Goal: Obtain resource: Obtain resource

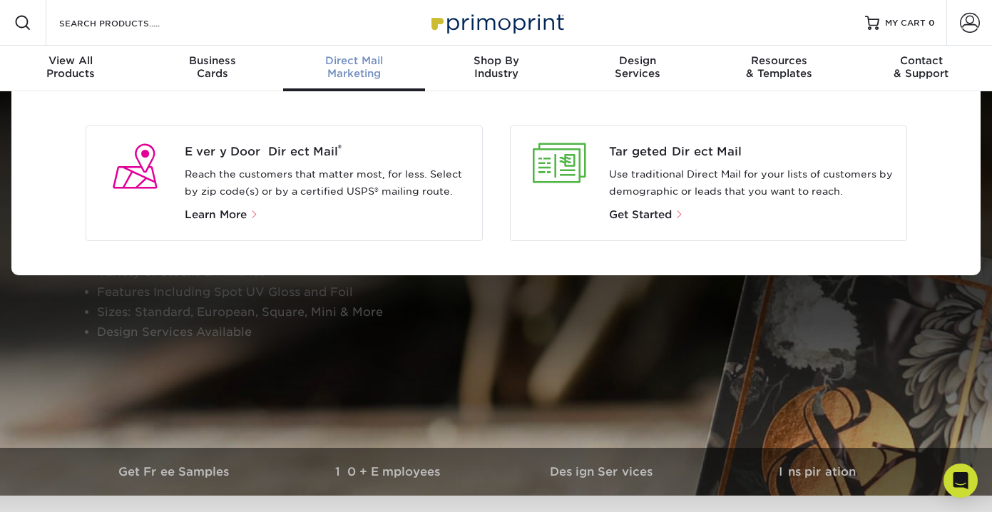
click at [359, 73] on div "Direct Mail Marketing" at bounding box center [354, 67] width 142 height 26
click at [347, 71] on div "Direct Mail Marketing" at bounding box center [354, 67] width 142 height 26
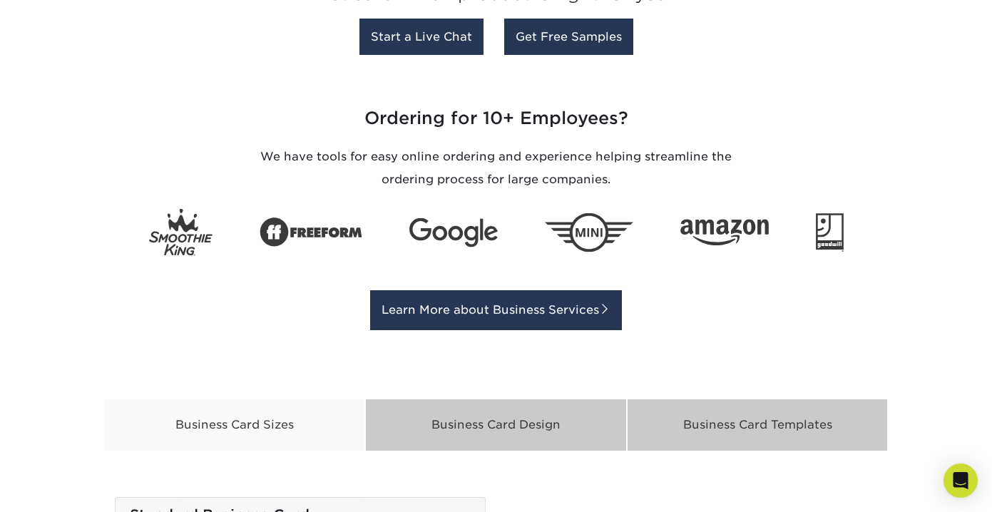
scroll to position [1999, 0]
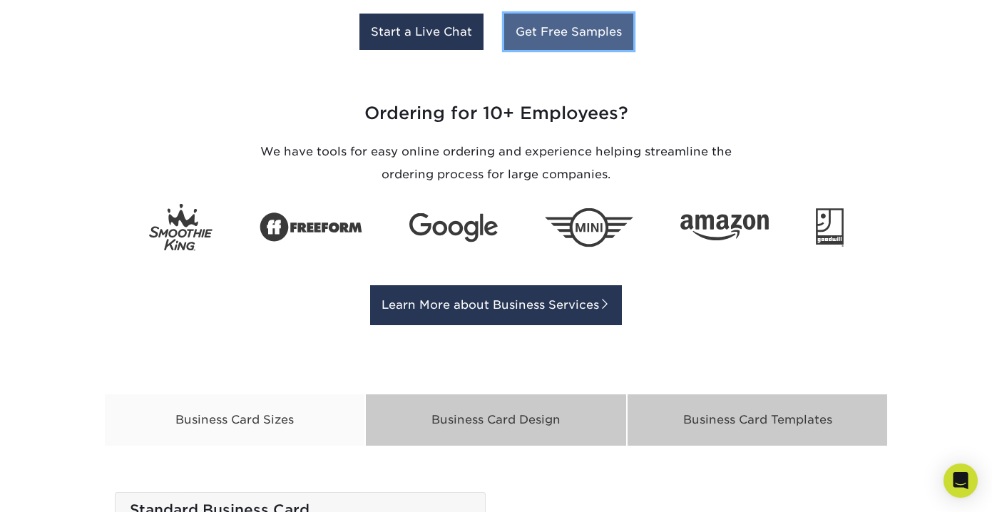
click at [551, 34] on link "Get Free Samples" at bounding box center [568, 32] width 129 height 36
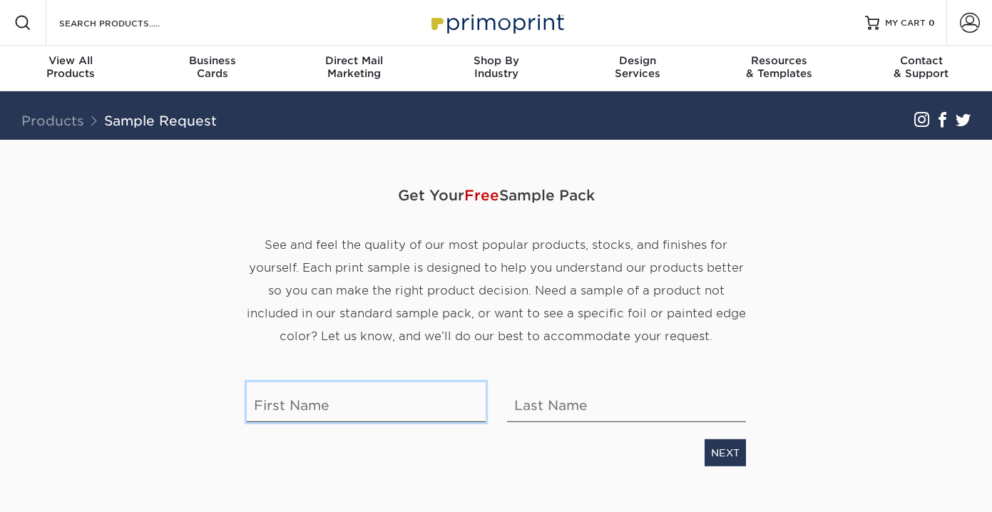
click at [388, 412] on input "text" at bounding box center [366, 402] width 239 height 40
type input "[PERSON_NAME]"
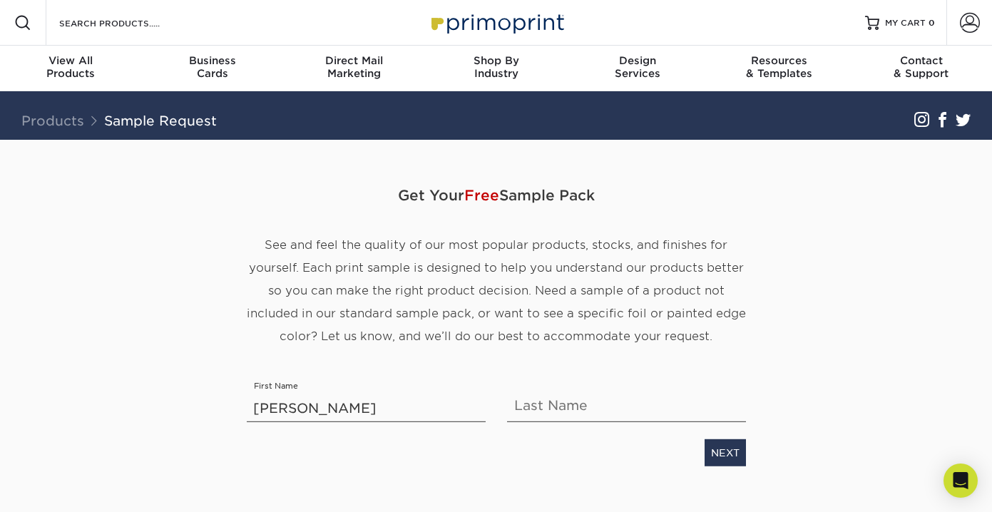
type input "Peng"
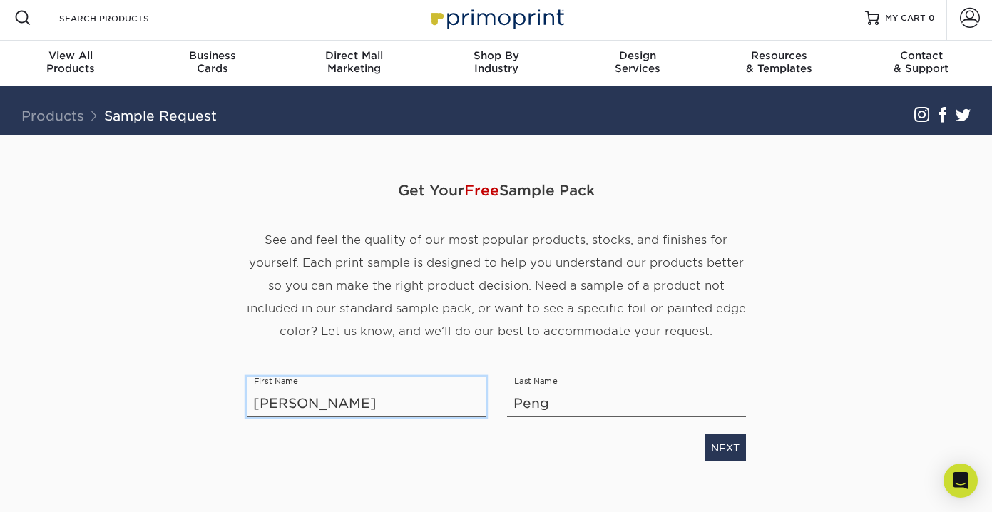
scroll to position [6, 0]
click at [837, 393] on div "Get Your Free Sample Pack See and feel the quality of our most popular products…" at bounding box center [496, 332] width 835 height 395
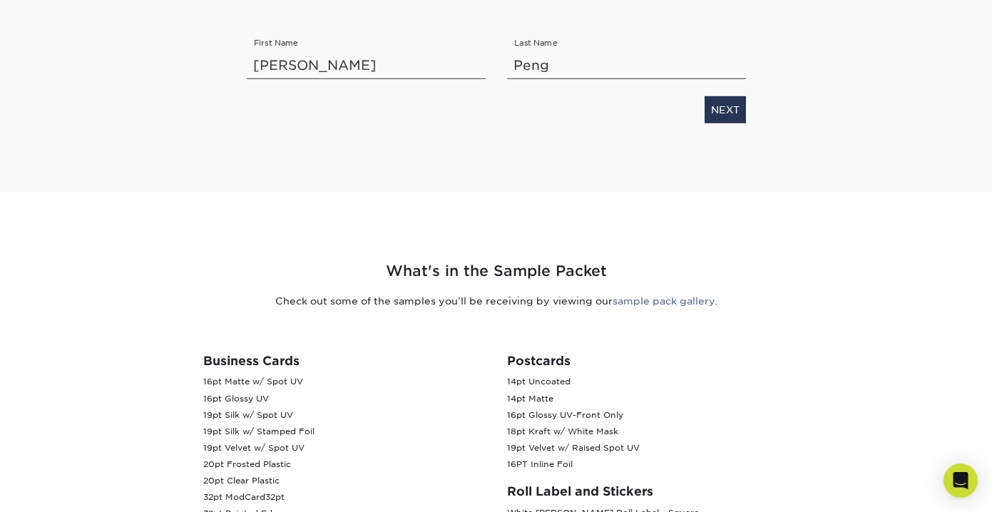
scroll to position [342, 0]
click at [735, 117] on link "NEXT" at bounding box center [725, 111] width 41 height 27
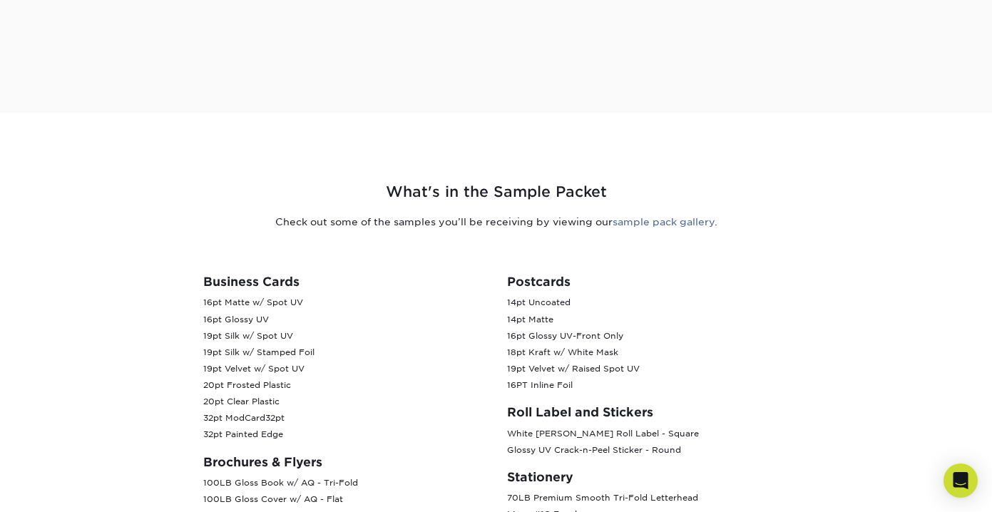
scroll to position [61, 0]
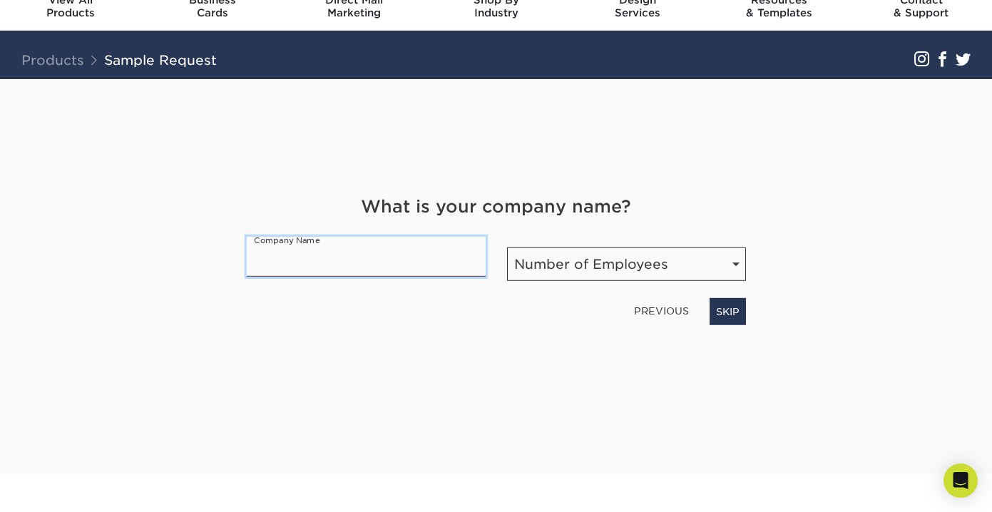
click at [362, 260] on input "text" at bounding box center [366, 257] width 239 height 40
type input "Teva & Co."
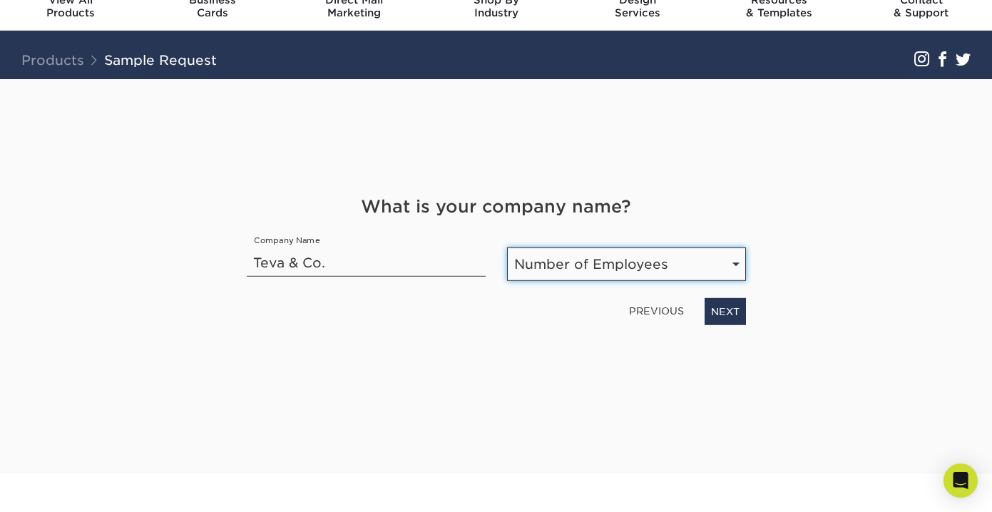
click at [568, 259] on select "Number of Employees Self-employed 1-10 employees 11-50 employees 51-200 employe…" at bounding box center [626, 264] width 239 height 34
select select "Self-employed"
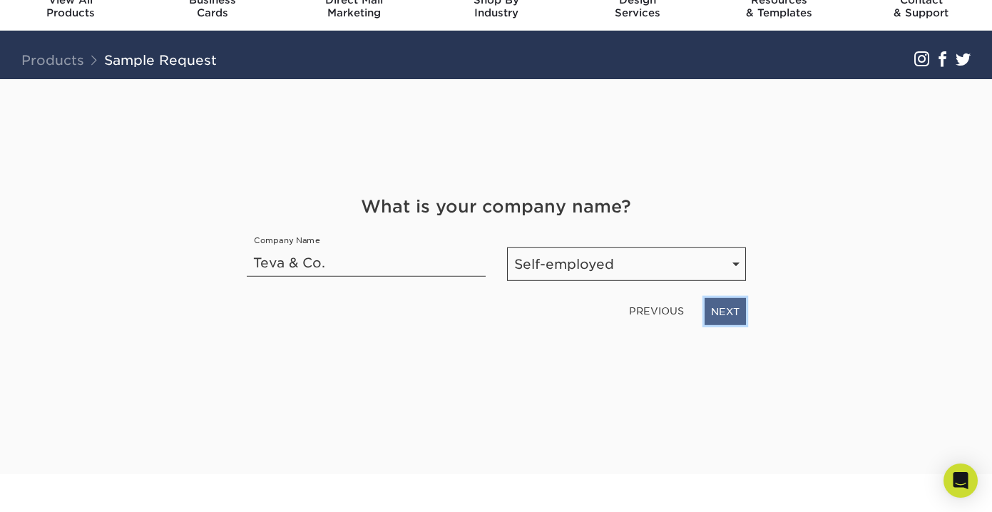
click at [729, 314] on link "NEXT" at bounding box center [725, 311] width 41 height 27
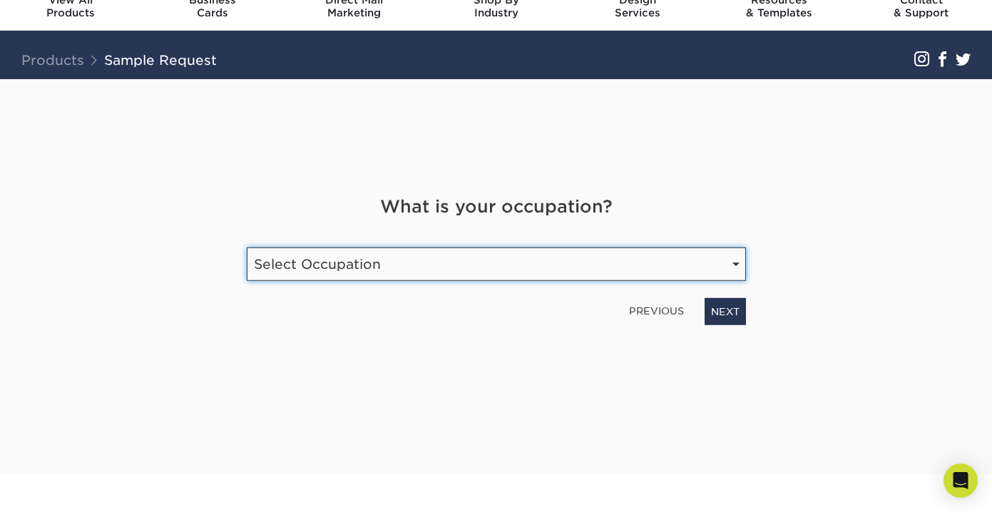
click at [654, 270] on select "Select Occupation Agency Automotive Blogger Cleaning Services Construction Educ…" at bounding box center [496, 264] width 499 height 34
click at [444, 270] on select "Select Occupation Agency Automotive Blogger Cleaning Services Construction Educ…" at bounding box center [496, 264] width 499 height 34
select select "Marketing"
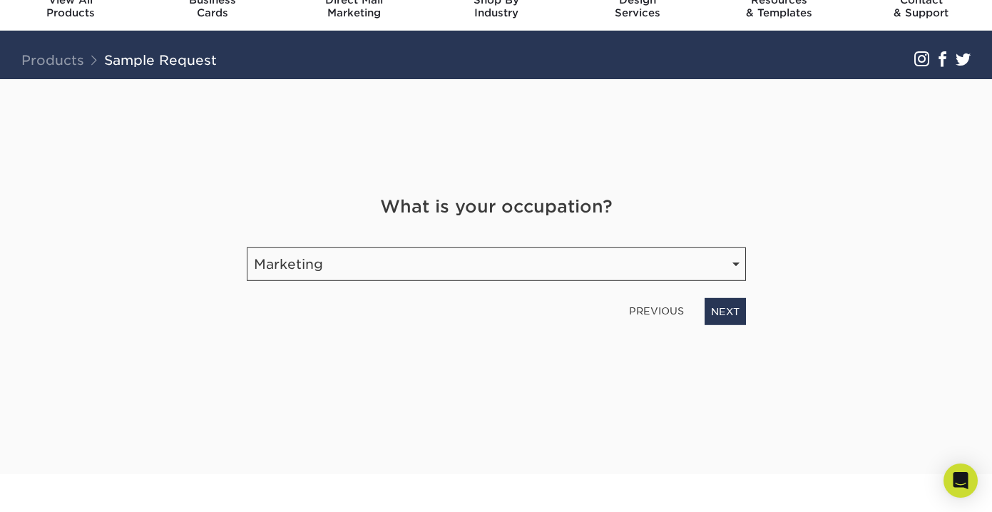
click at [449, 352] on div "Get Your Free Sample Pack See and feel the quality of our most popular products…" at bounding box center [496, 259] width 499 height 361
click at [733, 320] on link "NEXT" at bounding box center [725, 311] width 41 height 27
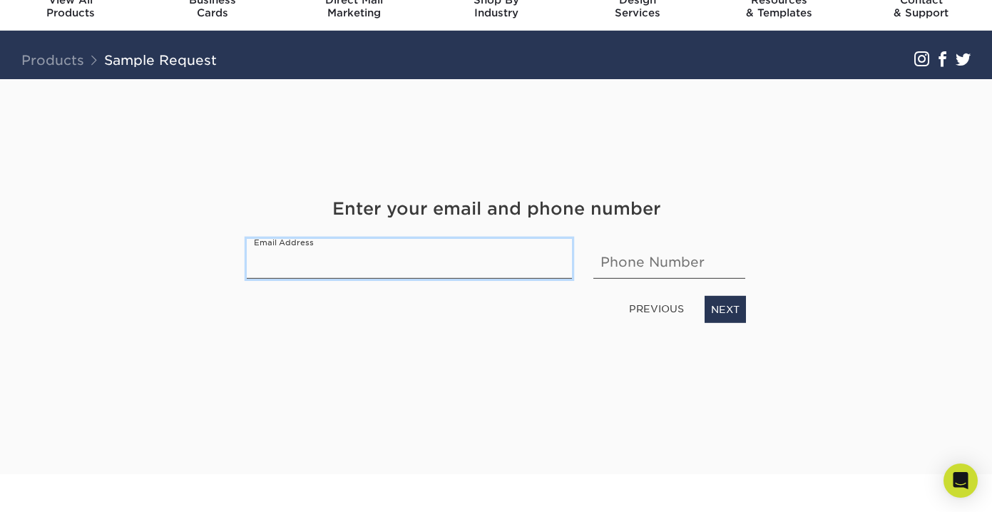
click at [464, 262] on input "email" at bounding box center [410, 259] width 326 height 40
type input "tiffanyss.peng@gmail.com"
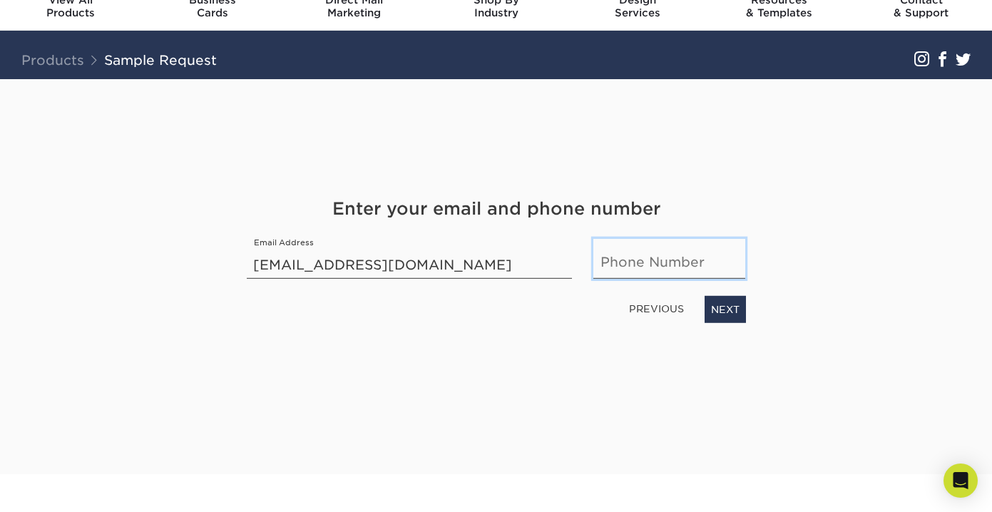
type input "9495371685"
click at [551, 372] on div "Get Your Free Sample Pack See and feel the quality of our most popular products…" at bounding box center [496, 259] width 499 height 361
click at [729, 313] on link "NEXT" at bounding box center [725, 309] width 41 height 27
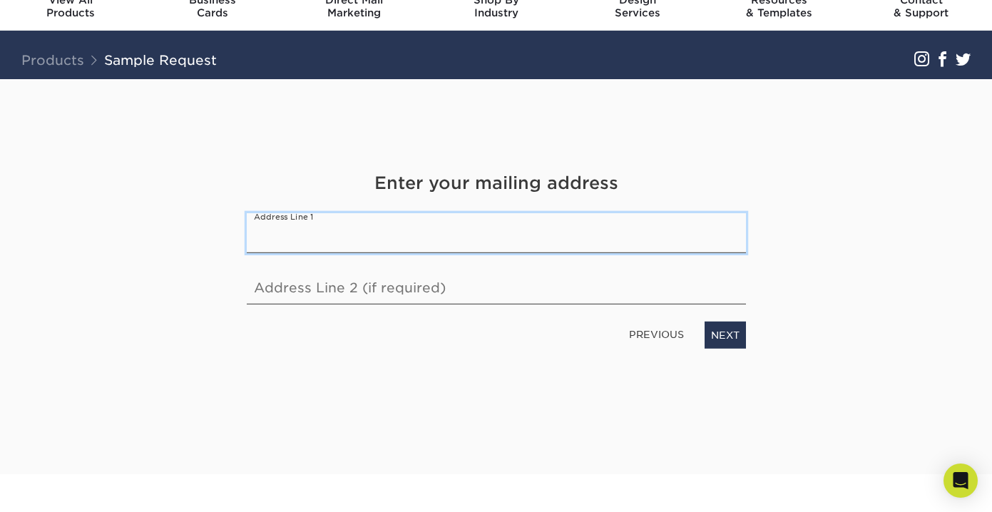
click at [558, 233] on input "text" at bounding box center [496, 233] width 499 height 40
type input "2753 Sierra Bella Dr"
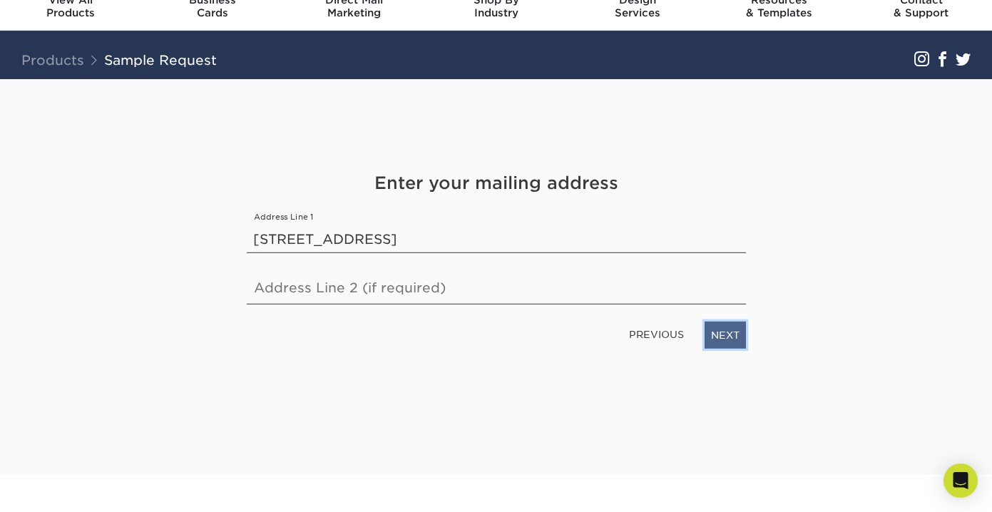
click at [738, 340] on link "NEXT" at bounding box center [725, 335] width 41 height 27
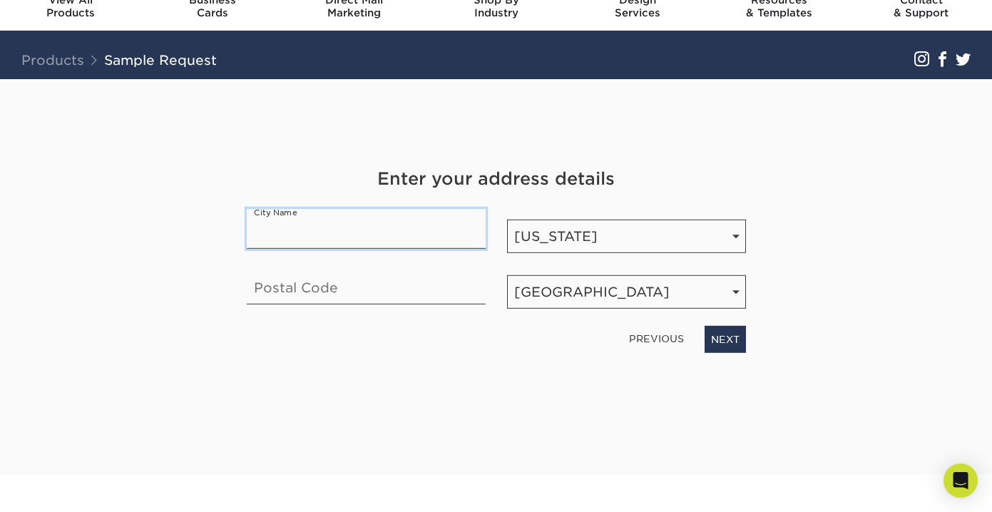
click at [380, 228] on input "text" at bounding box center [366, 229] width 239 height 40
type input "Corona"
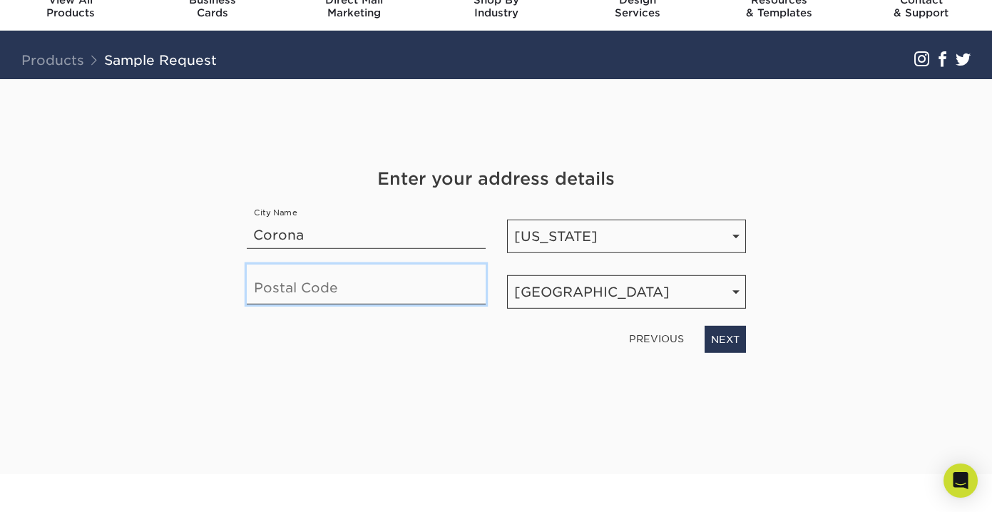
type input "92882"
click at [472, 360] on div "Get Your Free Sample Pack See and feel the quality of our most popular products…" at bounding box center [496, 259] width 499 height 361
click at [735, 346] on link "NEXT" at bounding box center [725, 339] width 41 height 27
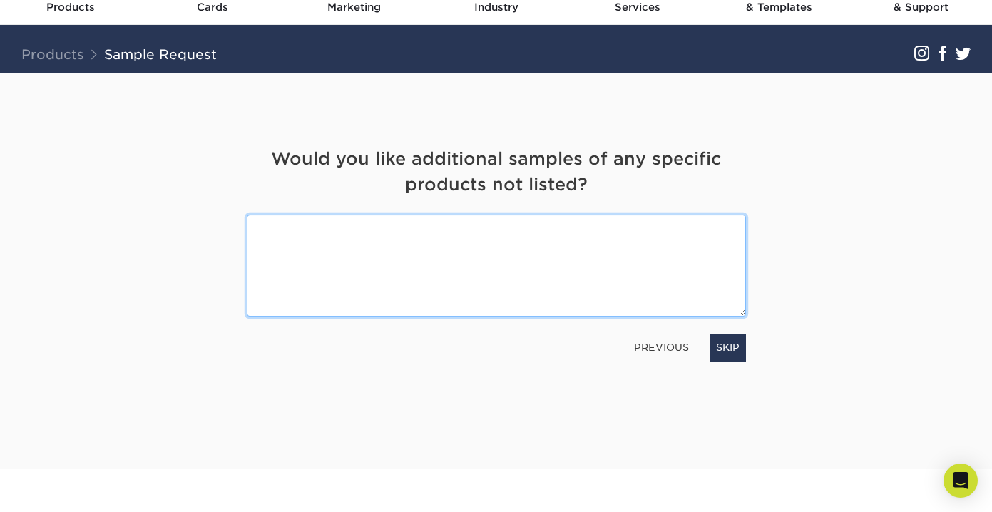
scroll to position [63, 0]
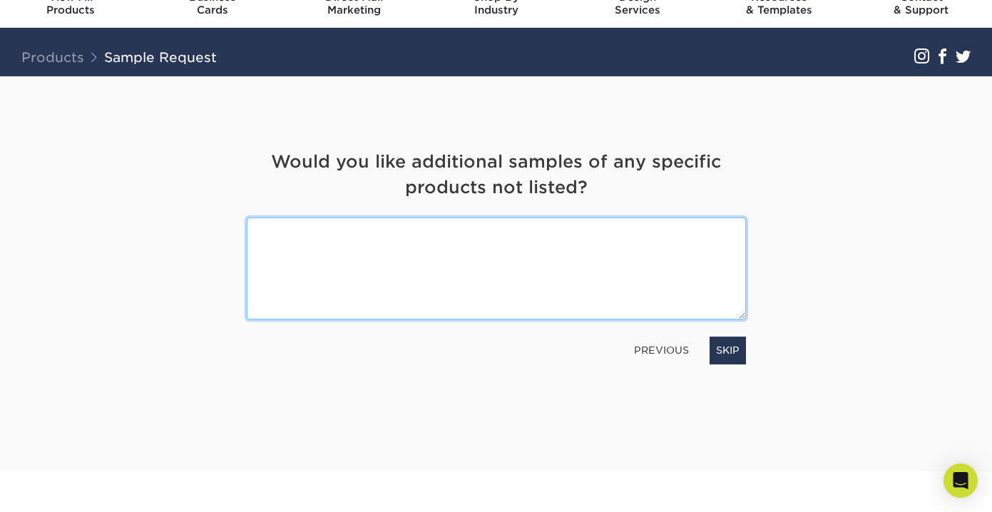
click at [506, 250] on textarea at bounding box center [496, 269] width 499 height 102
paste textarea "I’d love to receive samples of: • Embossing and debossing effects (especially s…"
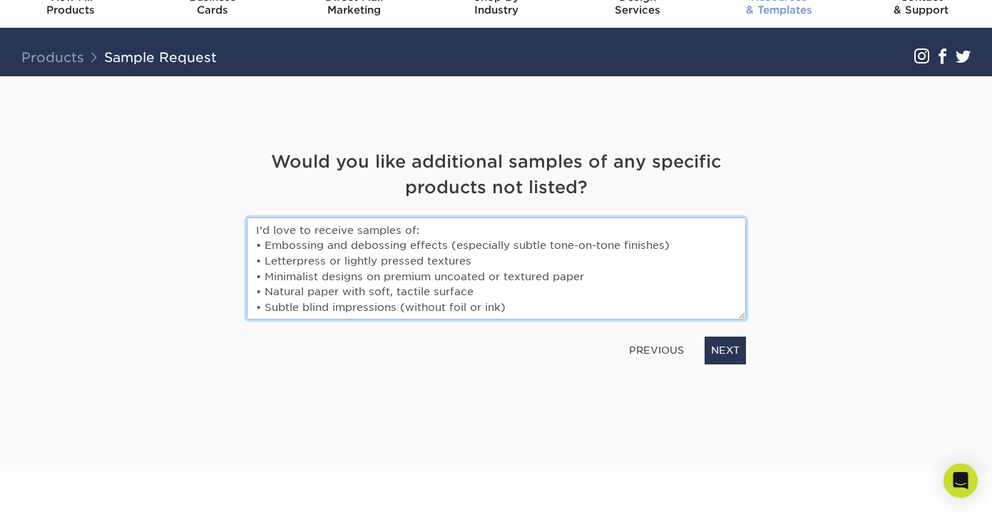
type textarea "I’d love to receive samples of: • Embossing and debossing effects (especially s…"
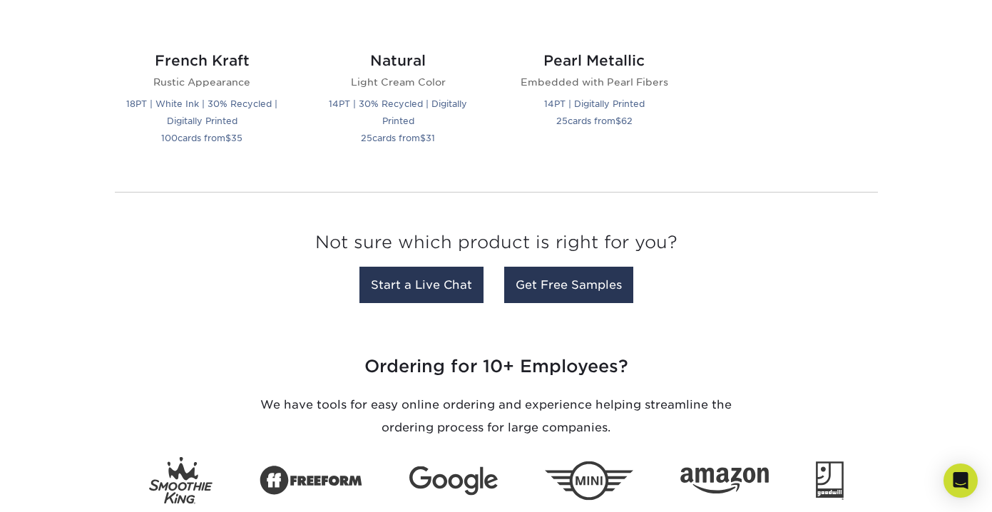
scroll to position [1693, 0]
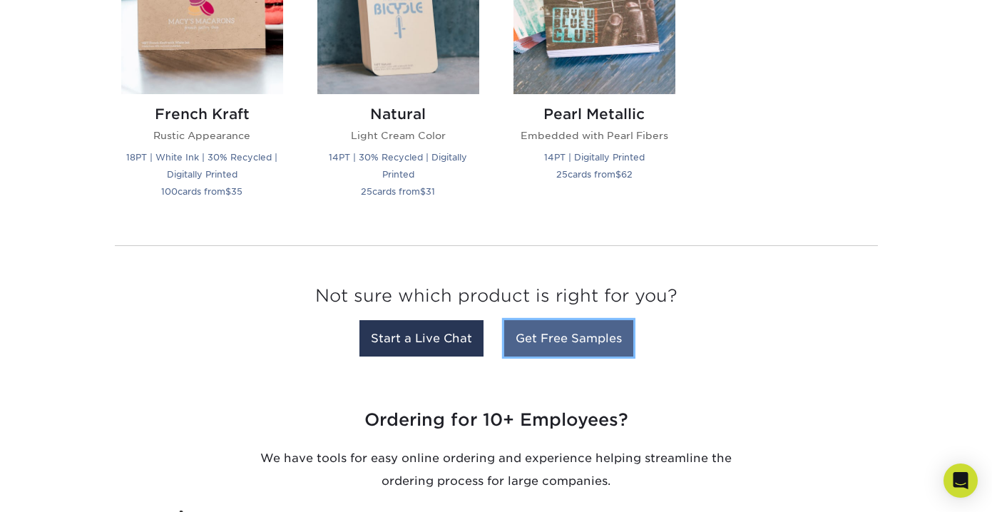
click at [589, 337] on link "Get Free Samples" at bounding box center [568, 338] width 129 height 36
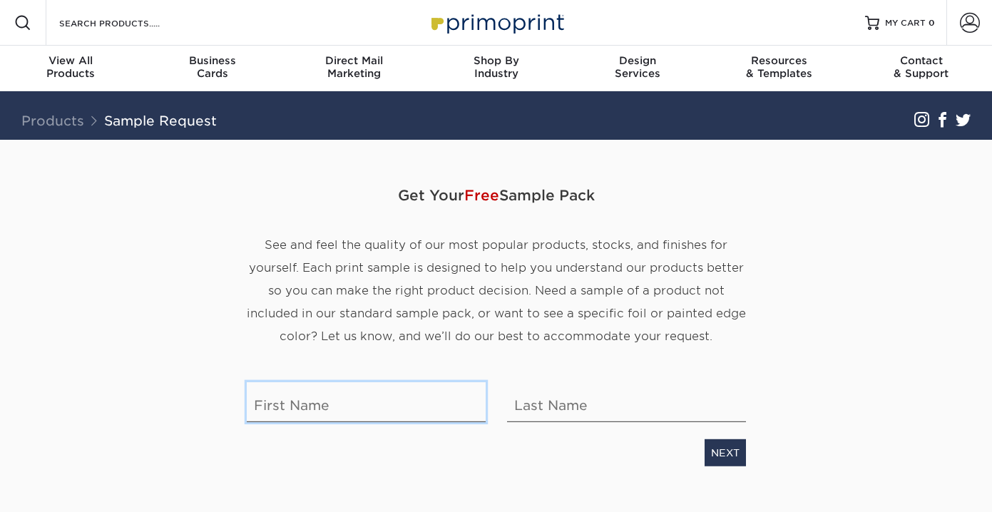
click at [369, 412] on input "text" at bounding box center [366, 402] width 239 height 40
type input "[PERSON_NAME]"
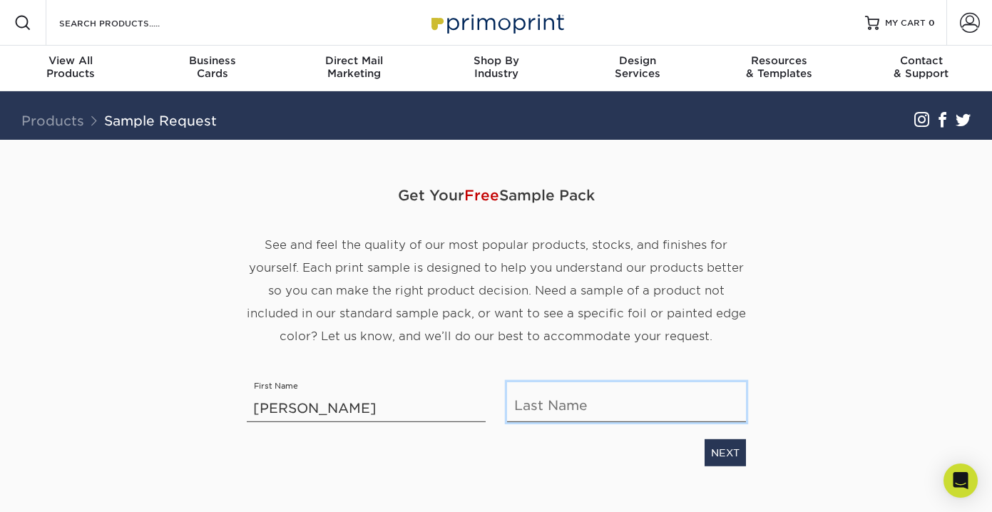
type input "Peng"
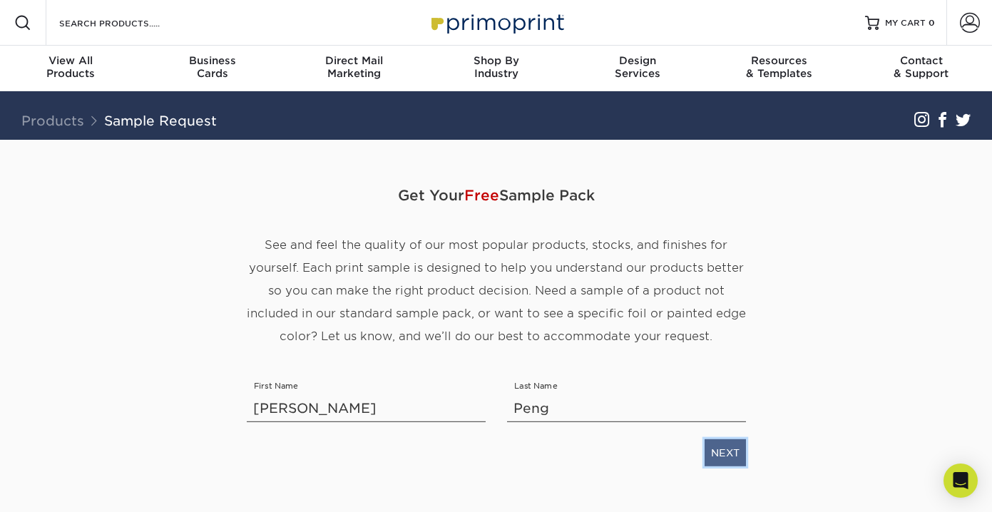
click at [713, 458] on link "NEXT" at bounding box center [725, 452] width 41 height 27
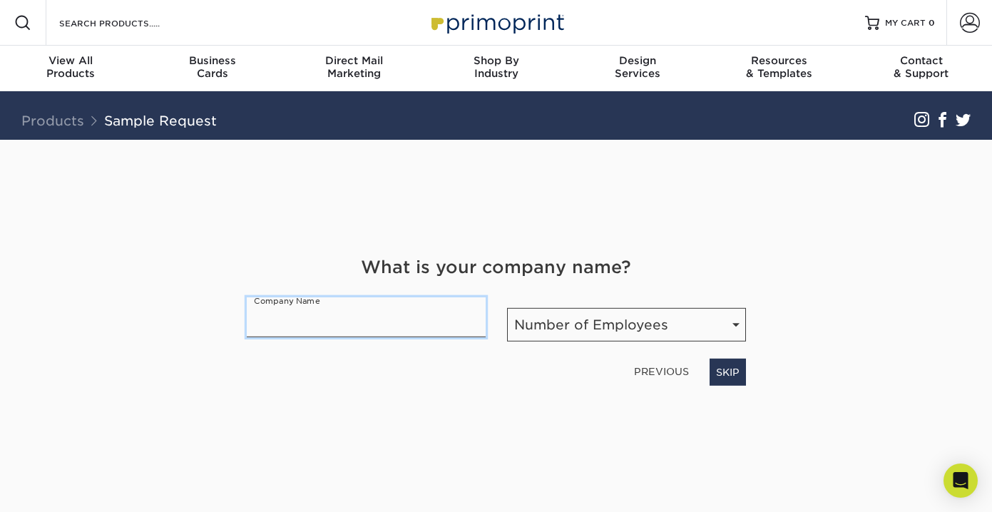
click at [382, 324] on input "text" at bounding box center [366, 317] width 239 height 40
type input "Teva and Co"
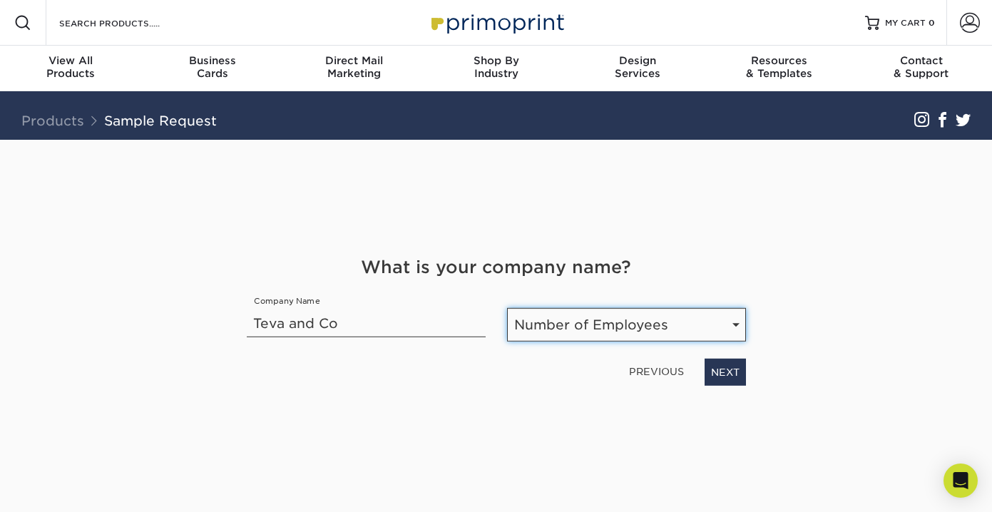
click at [596, 327] on select "Number of Employees Self-employed 1-10 employees 11-50 employees 51-200 employe…" at bounding box center [626, 325] width 239 height 34
select select "Self-employed"
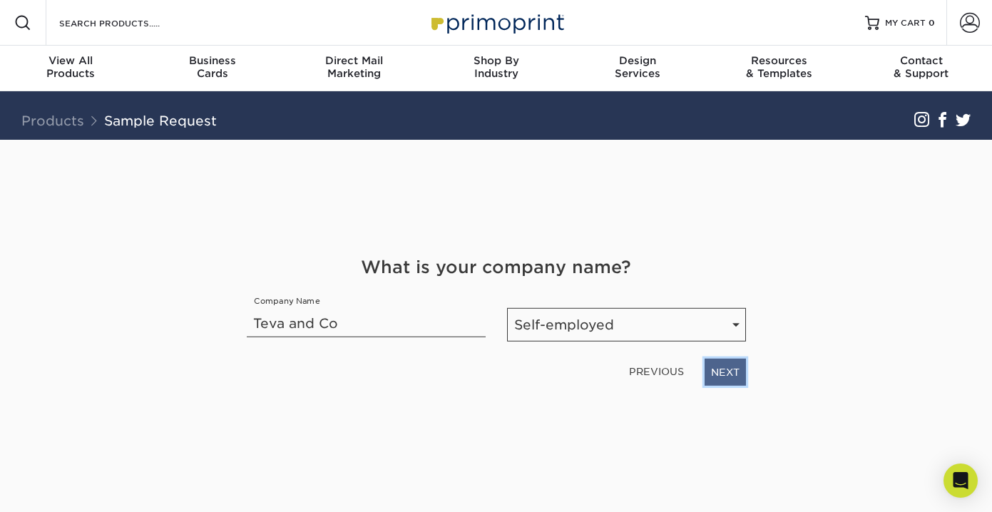
click at [733, 381] on link "NEXT" at bounding box center [725, 372] width 41 height 27
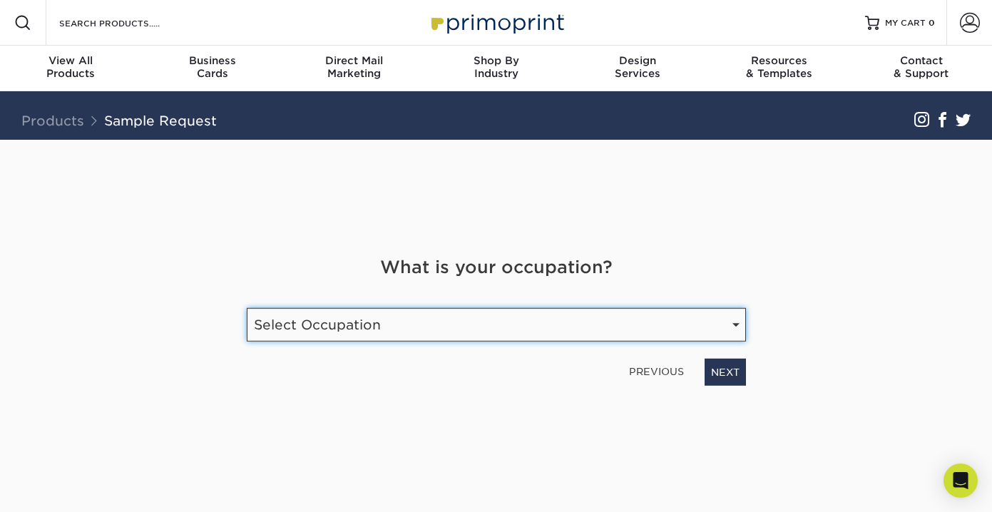
click at [621, 333] on select "Select Occupation Agency Automotive Blogger Cleaning Services Construction Educ…" at bounding box center [496, 325] width 499 height 34
select select "Marketing"
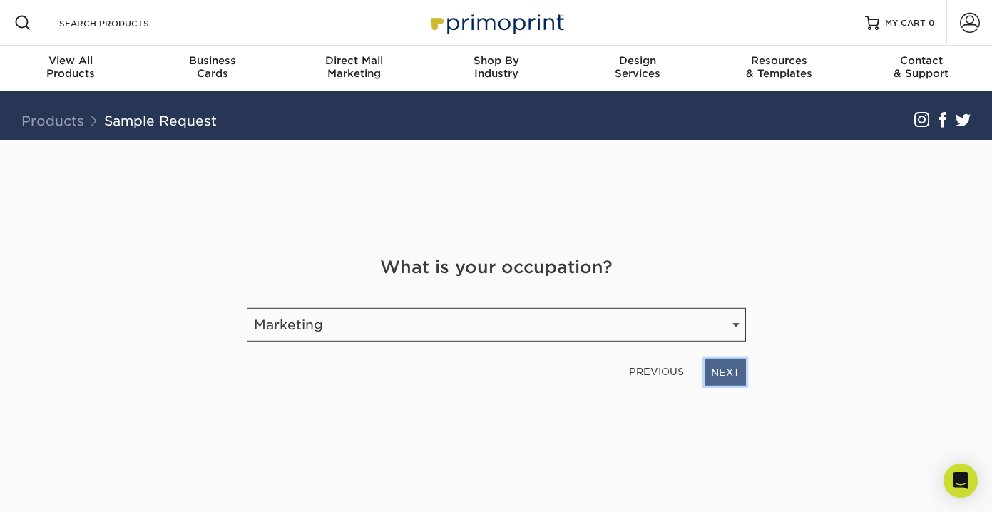
click at [725, 375] on link "NEXT" at bounding box center [725, 372] width 41 height 27
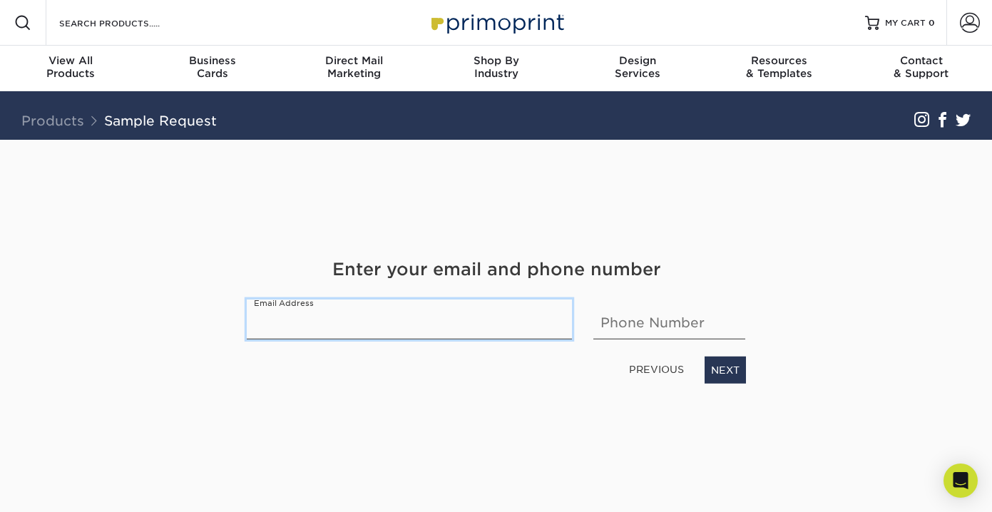
click at [402, 312] on input "email" at bounding box center [410, 320] width 326 height 40
type input "tiffanyss.peng@gmail.com"
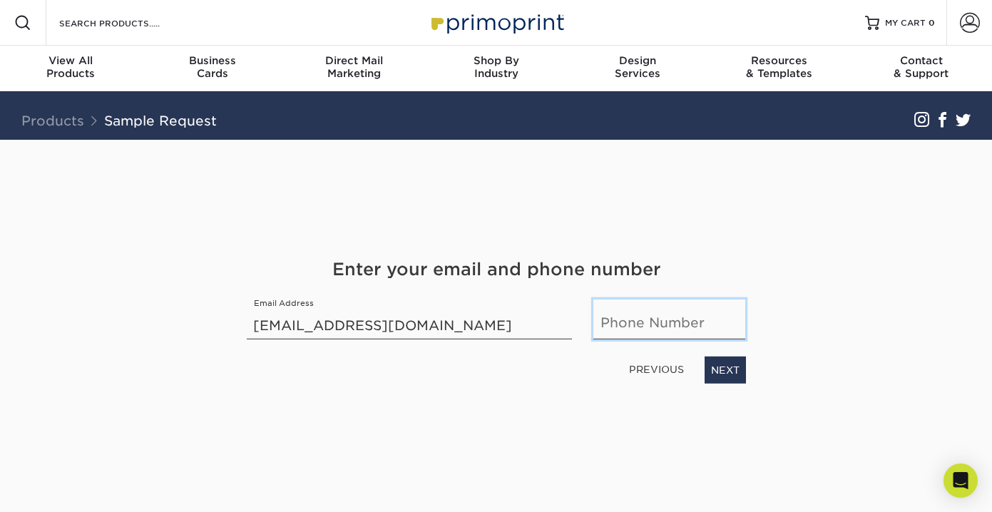
type input "9495371685"
click at [717, 375] on link "NEXT" at bounding box center [725, 370] width 41 height 27
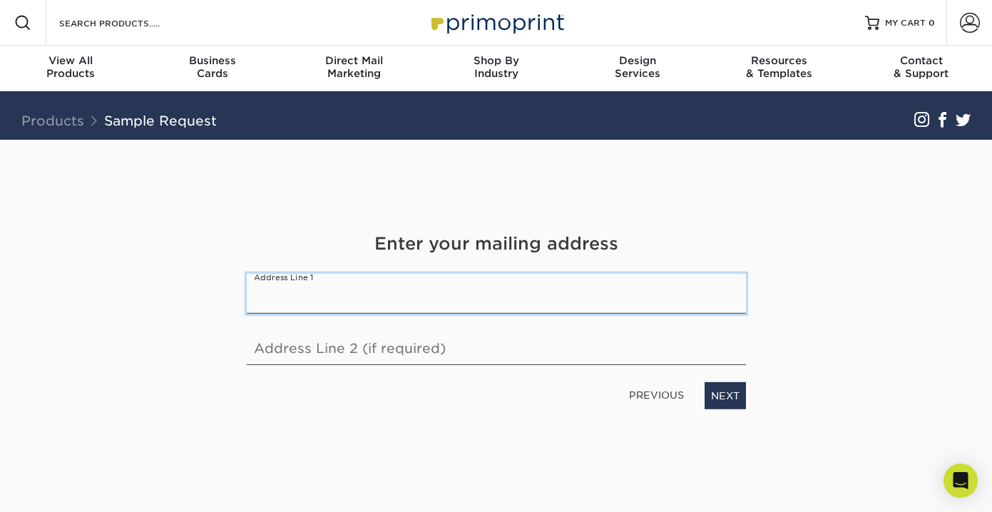
click at [468, 294] on input "text" at bounding box center [496, 294] width 499 height 40
type input "2753 Sierra Bella Dr"
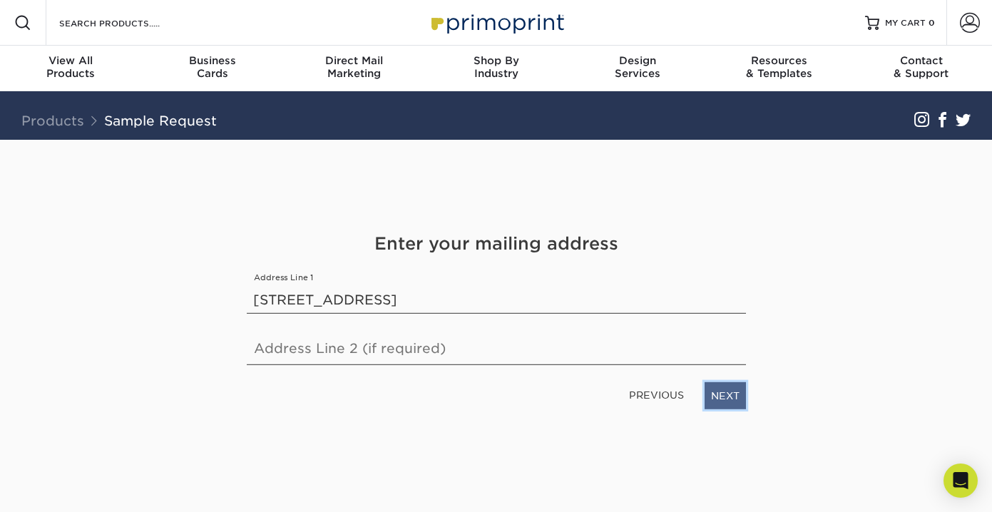
click at [724, 399] on link "NEXT" at bounding box center [725, 395] width 41 height 27
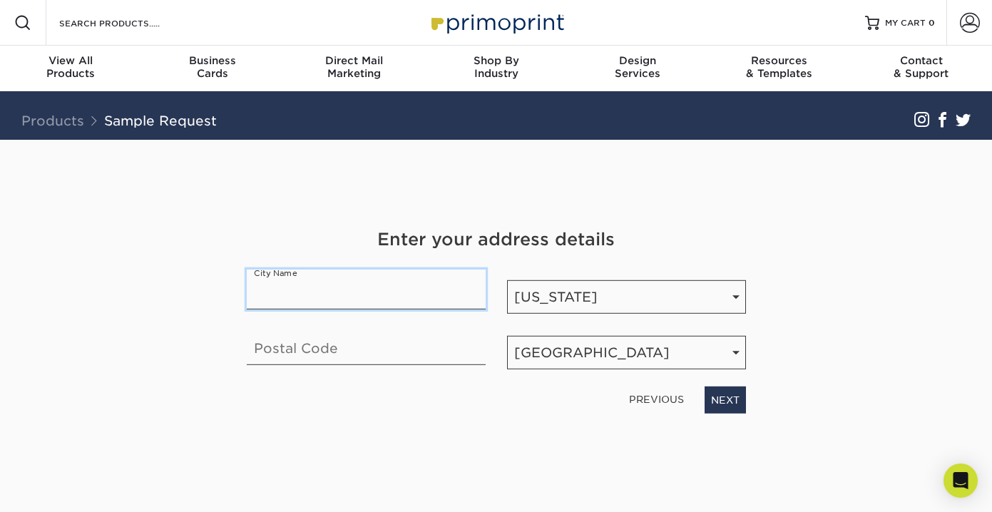
click at [404, 294] on input "text" at bounding box center [366, 290] width 239 height 40
type input "Corona"
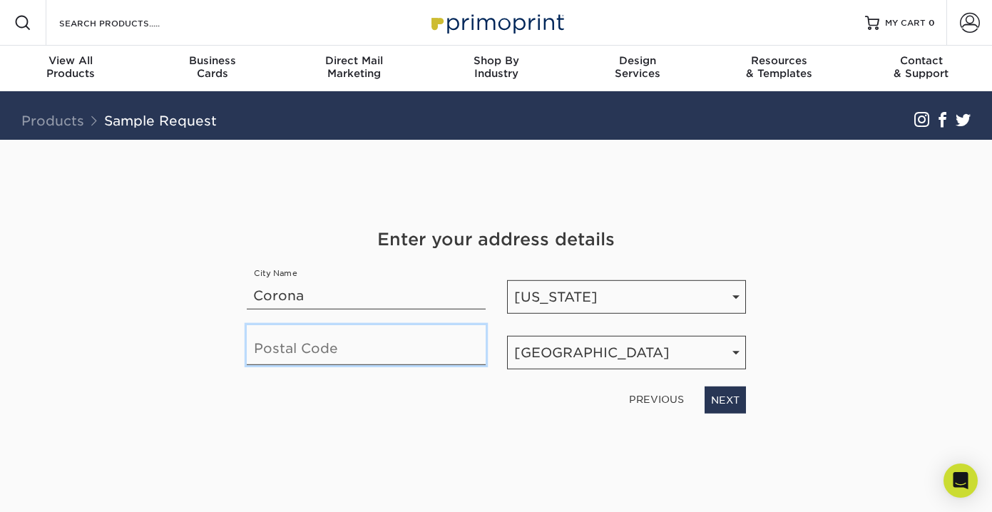
type input "92882"
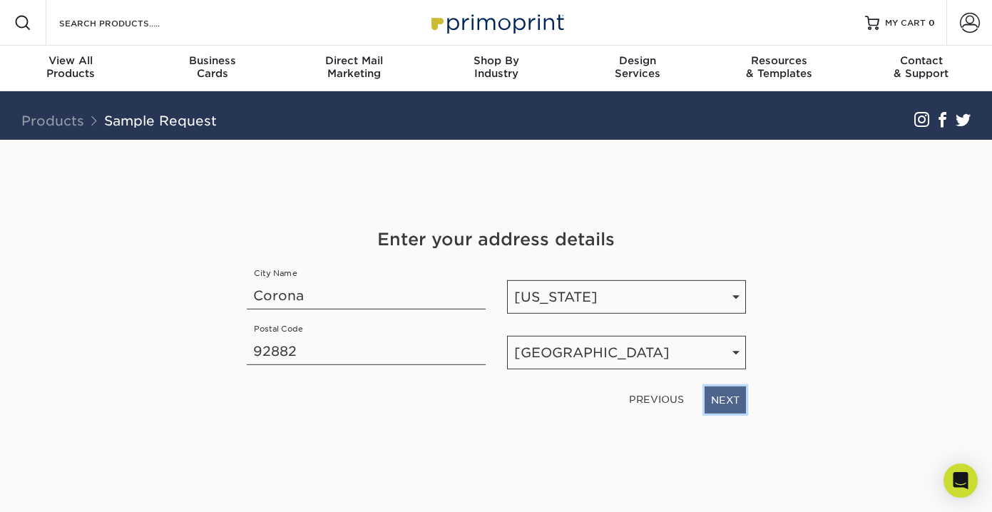
click at [715, 406] on link "NEXT" at bounding box center [725, 400] width 41 height 27
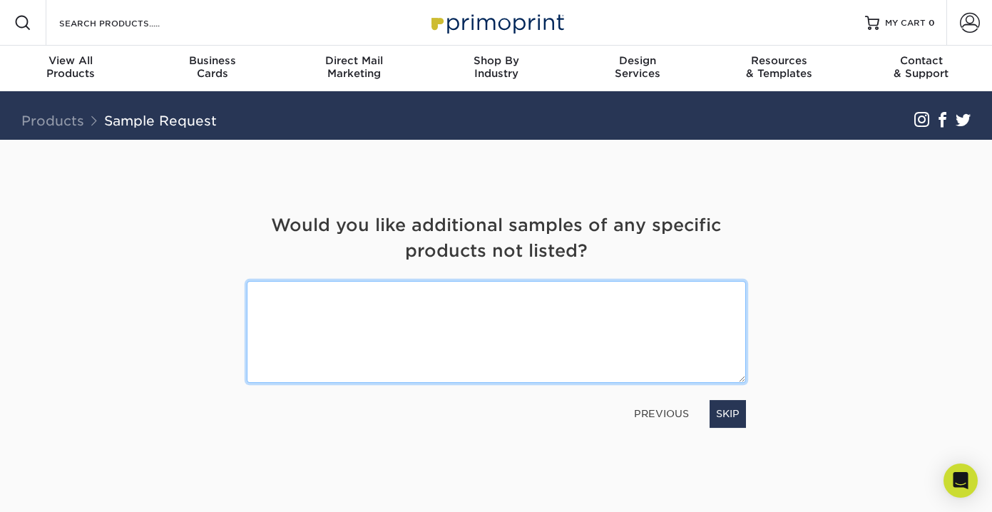
click at [548, 312] on textarea at bounding box center [496, 332] width 499 height 102
click at [528, 316] on textarea at bounding box center [496, 332] width 499 height 102
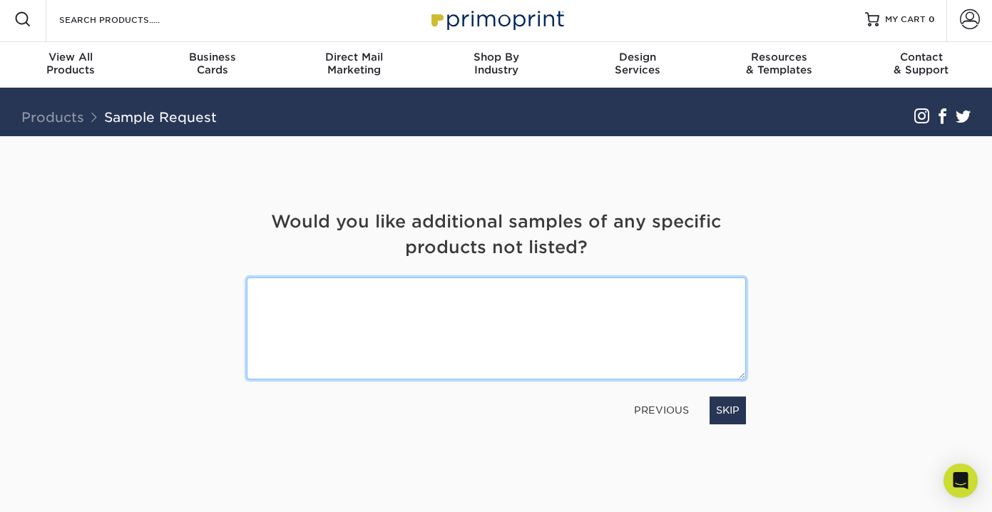
paste textarea "I’d love to receive samples that showcase subtle texture and depth, such as: • …"
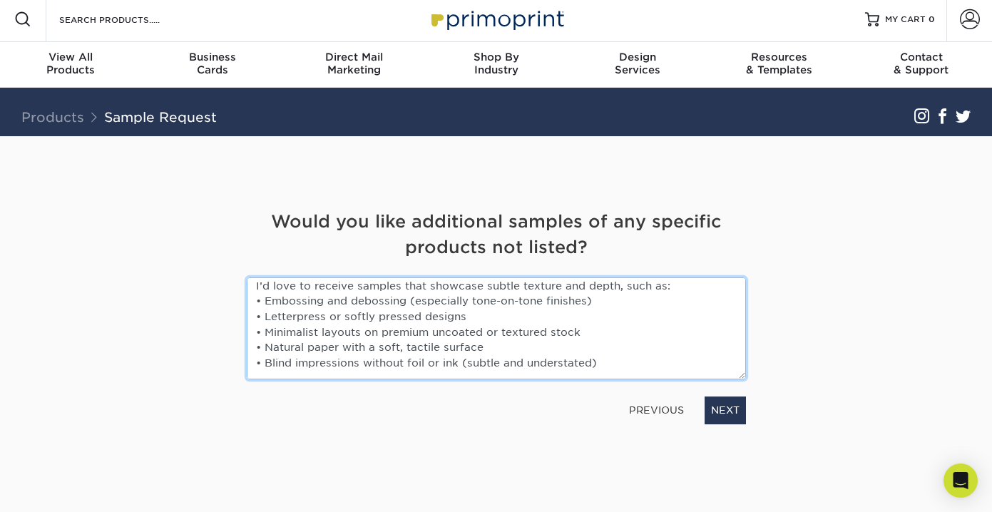
scroll to position [0, 0]
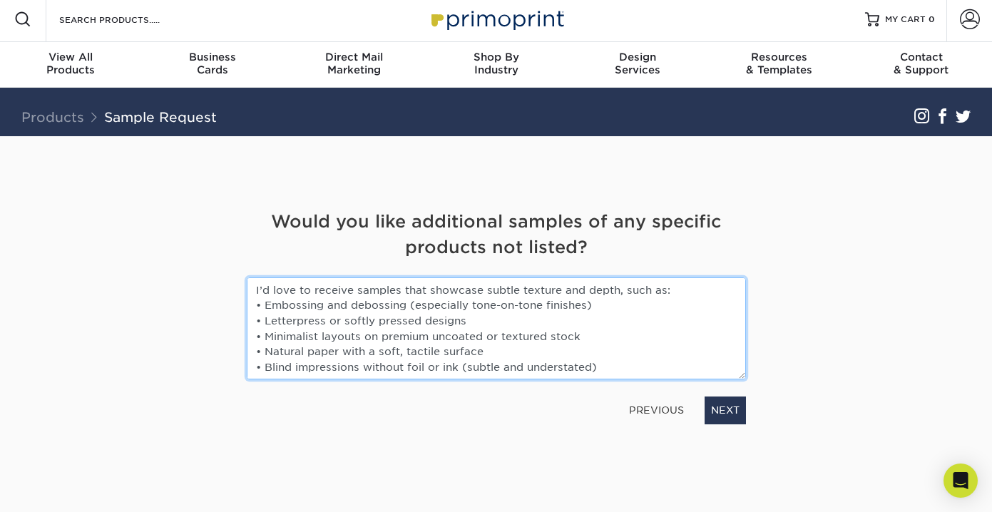
drag, startPoint x: 303, startPoint y: 311, endPoint x: 261, endPoint y: 271, distance: 58.0
click at [261, 271] on div "Would you like additional samples of any specific products not listed? I’d love…" at bounding box center [496, 316] width 521 height 215
click at [255, 290] on textarea "I’d love to receive samples that showcase subtle texture and depth, such as: • …" at bounding box center [496, 328] width 499 height 102
paste textarea "As a brand founder seeking refined and emotive textures,"
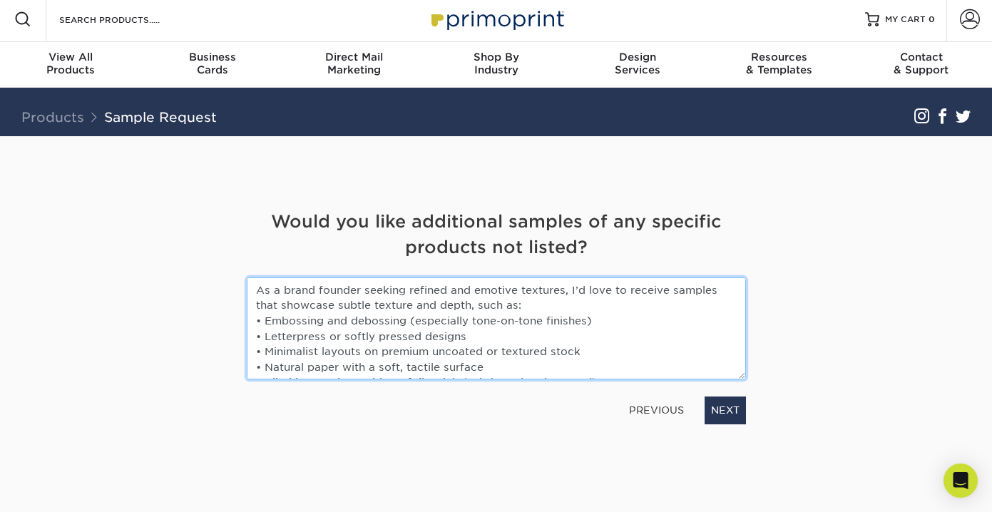
scroll to position [46, 0]
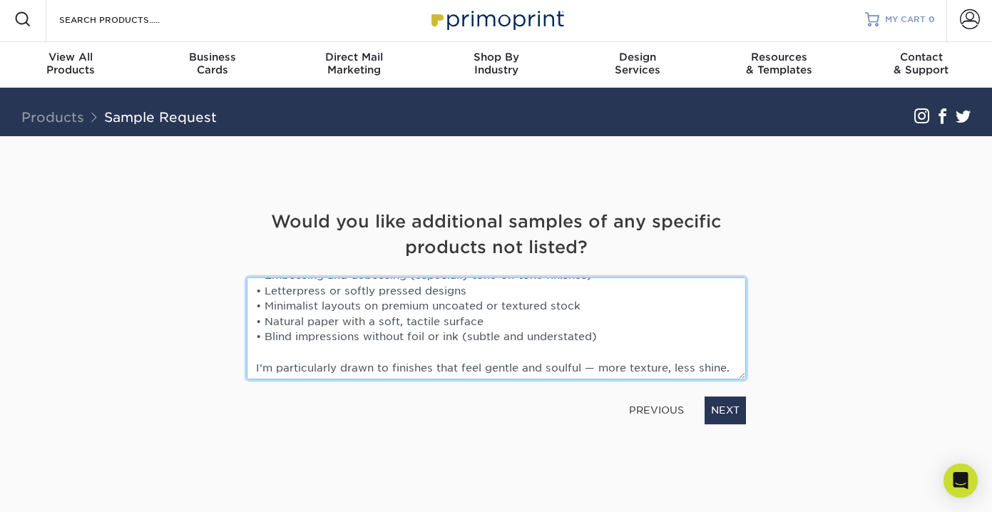
type textarea "As a brand founder seeking refined and emotive textures, I’d love to receive sa…"
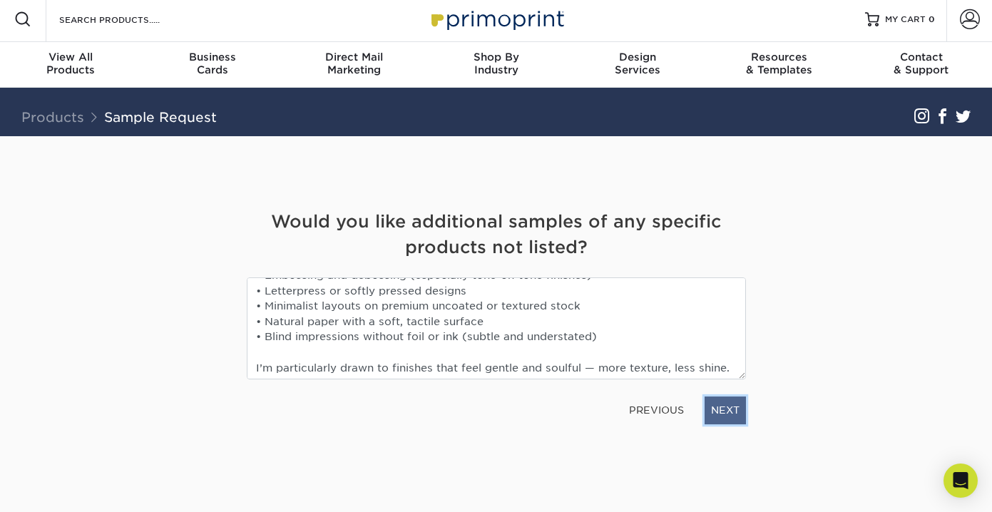
click at [725, 417] on link "NEXT" at bounding box center [725, 410] width 41 height 27
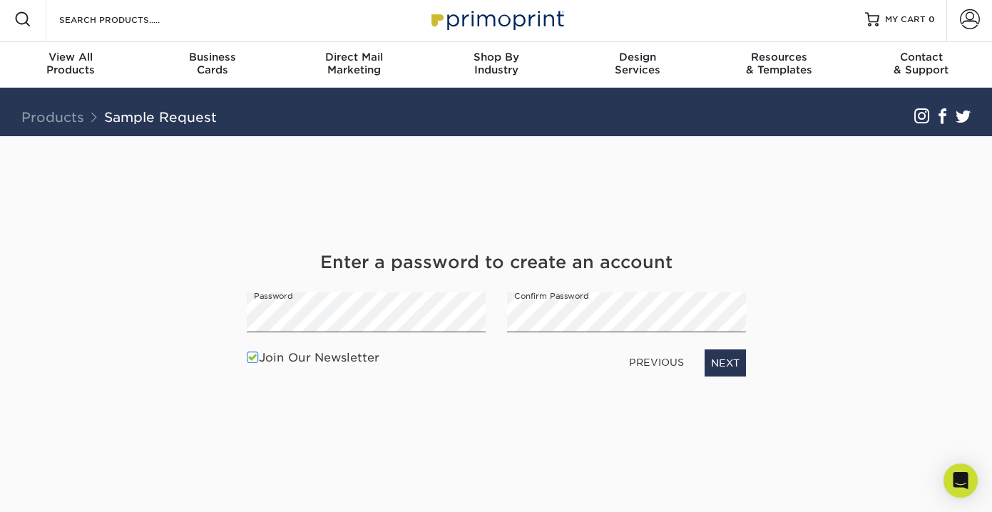
drag, startPoint x: 887, startPoint y: 330, endPoint x: 867, endPoint y: 337, distance: 21.5
click at [887, 330] on div "Get Your Free Sample Pack See and feel the quality of our most popular products…" at bounding box center [496, 333] width 835 height 395
click at [722, 369] on link "NEXT" at bounding box center [725, 362] width 41 height 27
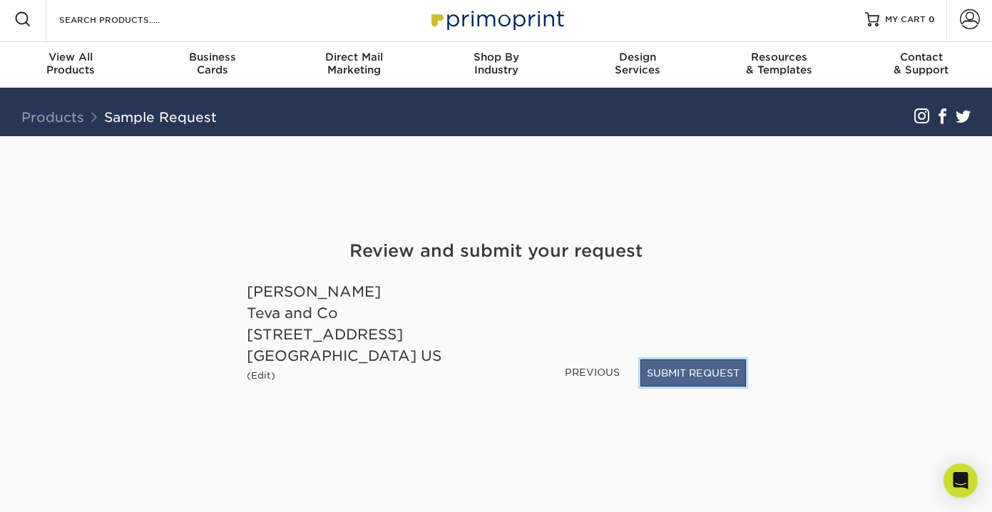
click at [693, 379] on button "SUBMIT REQUEST" at bounding box center [693, 372] width 106 height 27
